Goal: Transaction & Acquisition: Purchase product/service

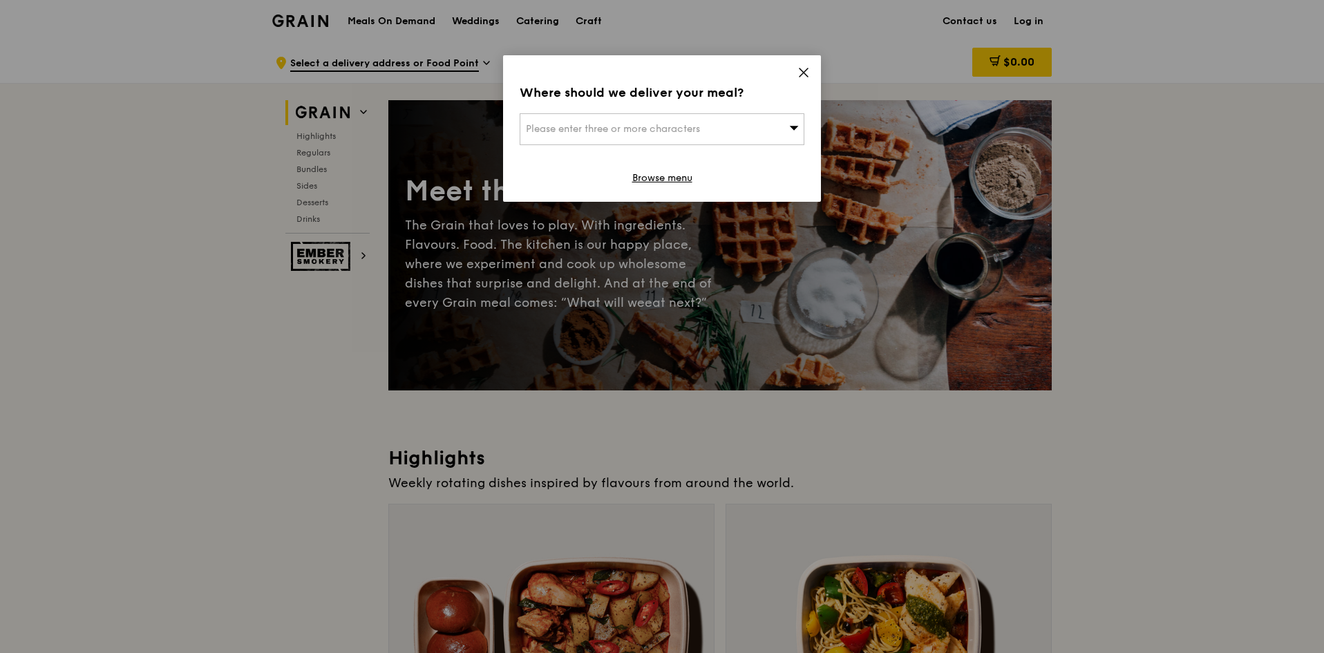
click at [805, 73] on icon at bounding box center [804, 72] width 8 height 8
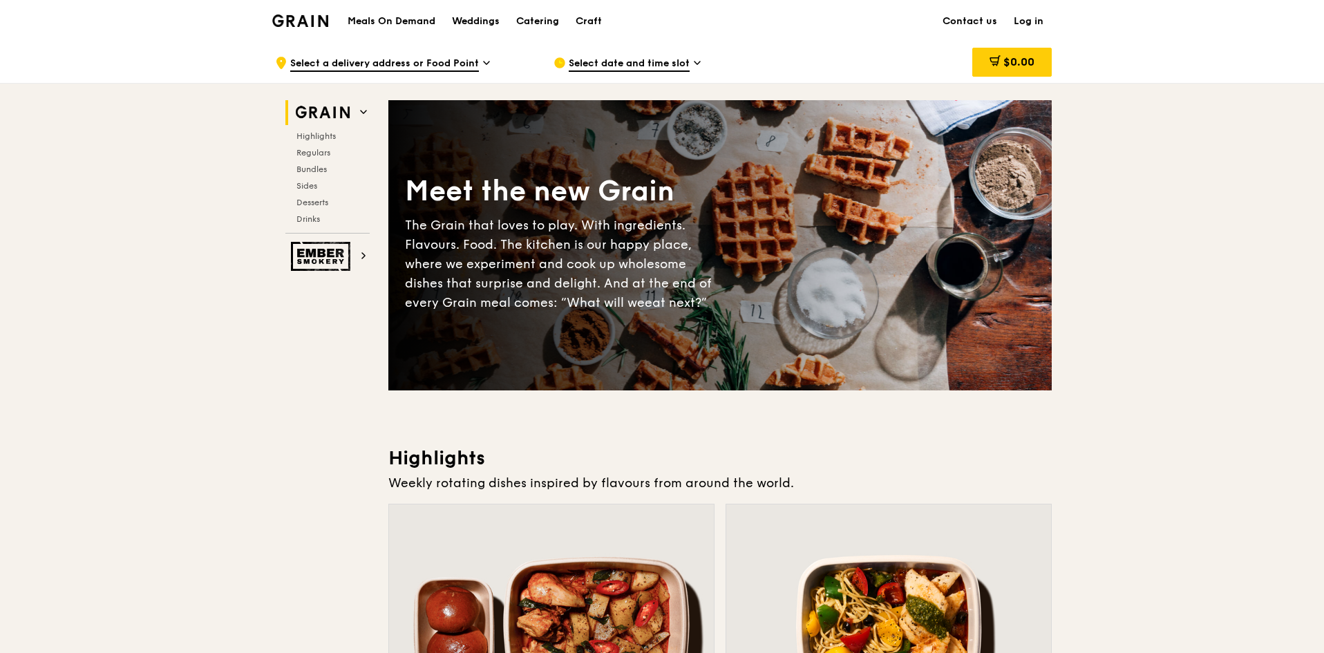
click at [373, 61] on span "Select a delivery address or Food Point" at bounding box center [384, 64] width 189 height 15
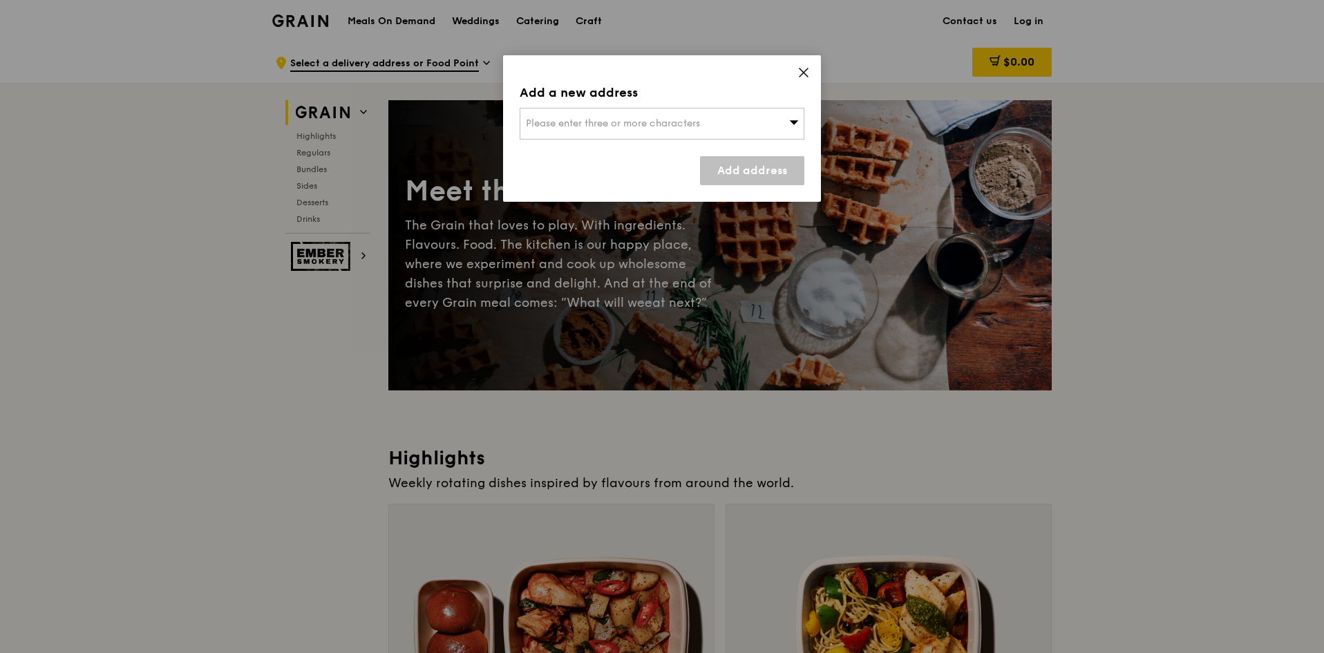
click at [807, 68] on icon at bounding box center [804, 72] width 12 height 12
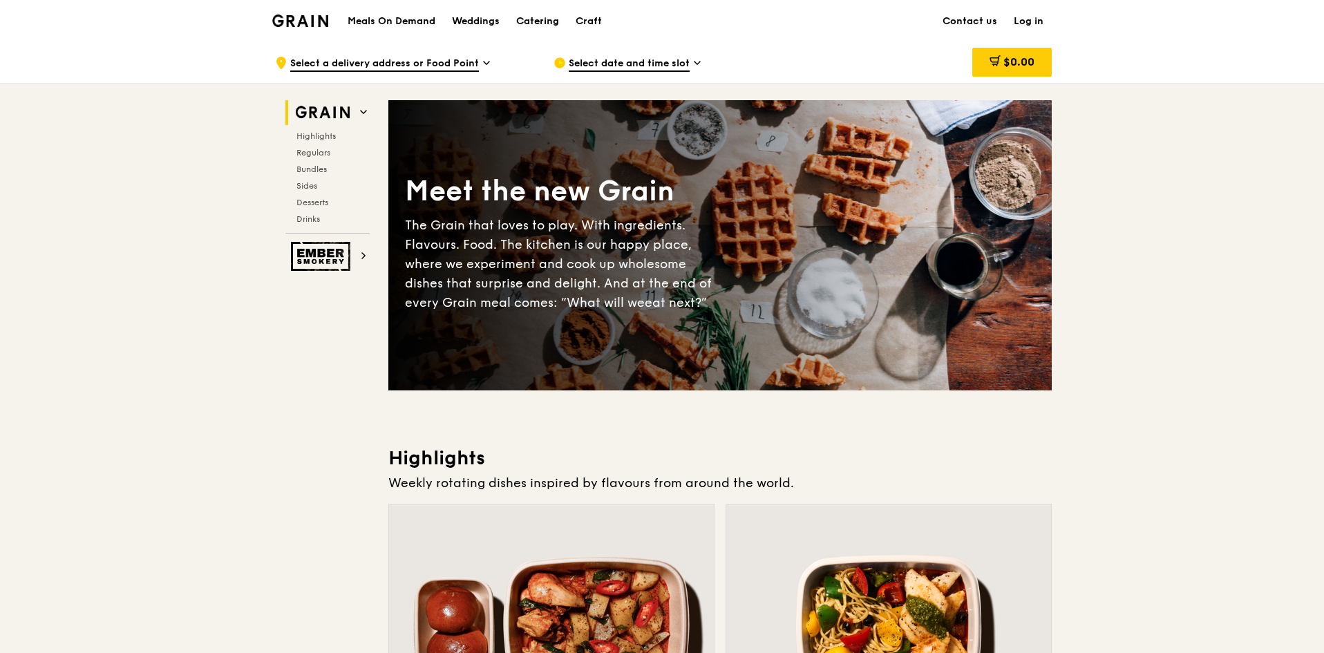
click at [529, 23] on div "Catering" at bounding box center [537, 21] width 43 height 41
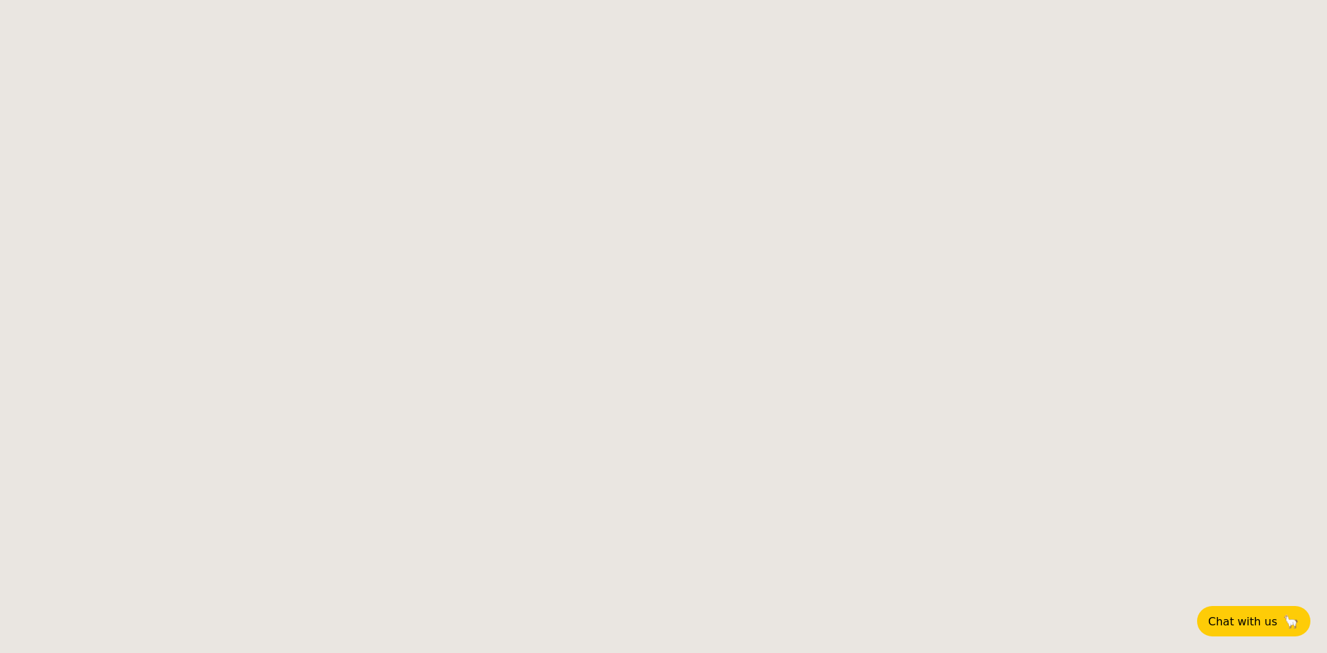
select select
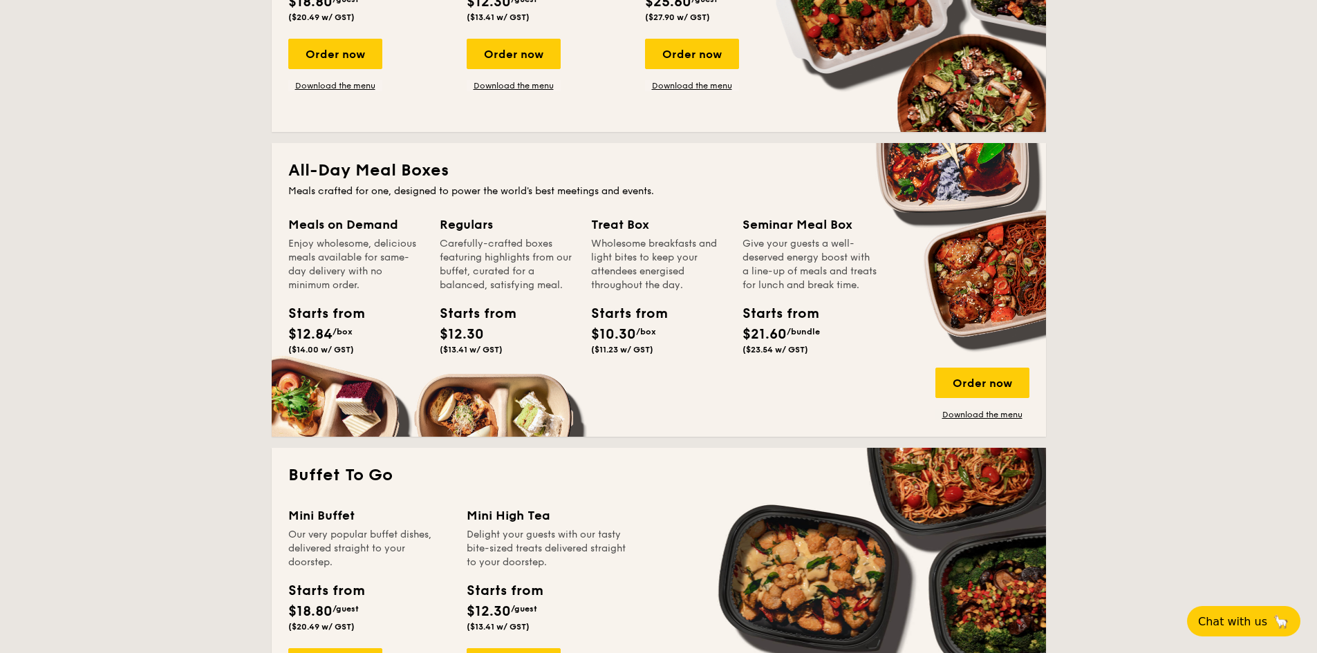
scroll to position [138, 0]
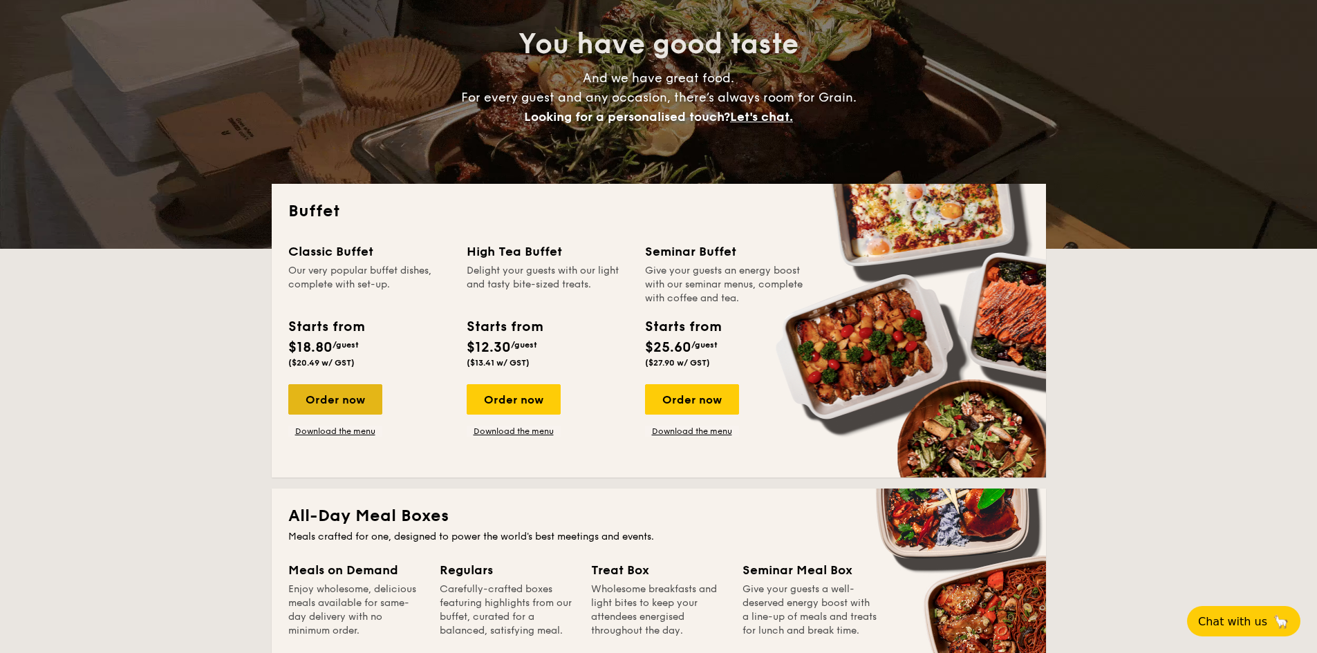
click at [367, 402] on div "Order now" at bounding box center [335, 399] width 94 height 30
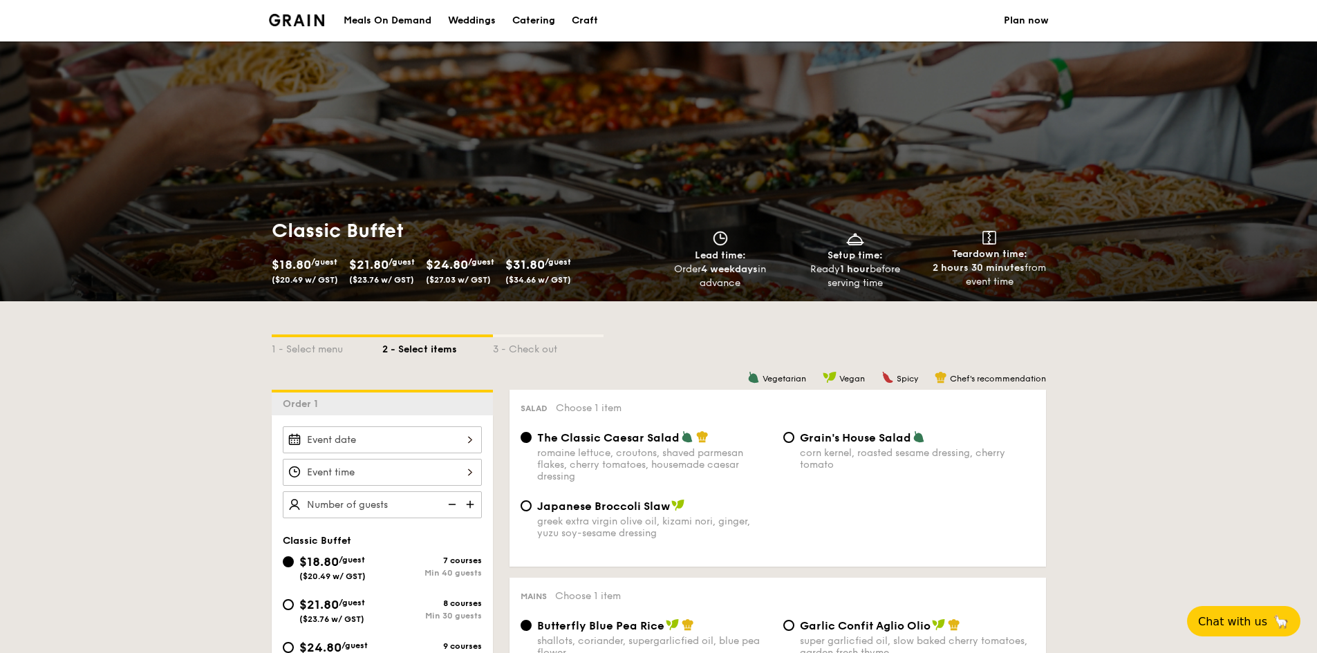
scroll to position [138, 0]
